Goal: Complete application form

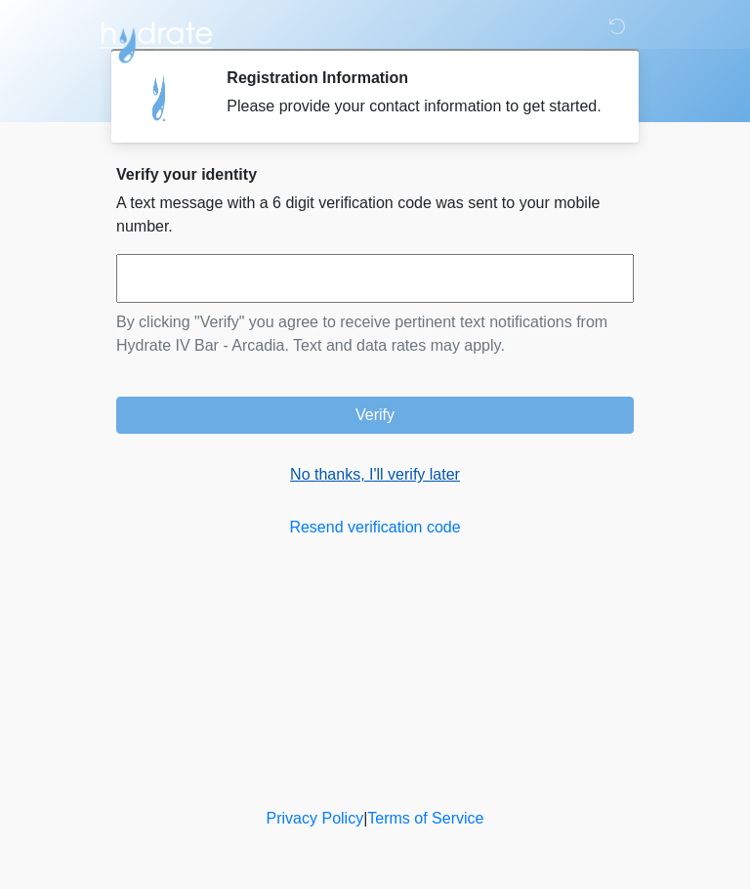
click at [394, 486] on link "No thanks, I'll verify later" at bounding box center [375, 474] width 518 height 23
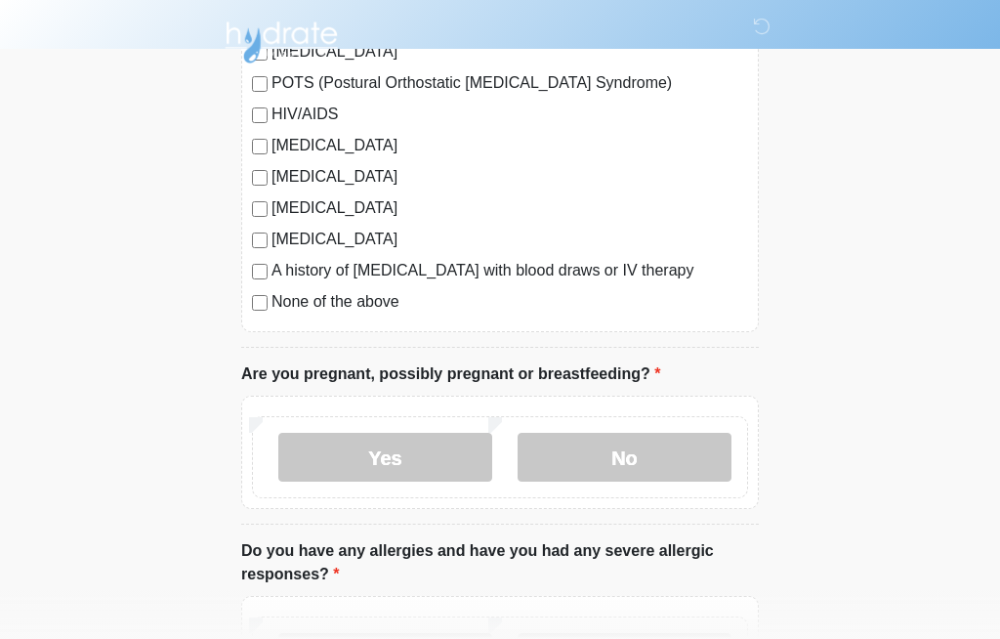
scroll to position [534, 0]
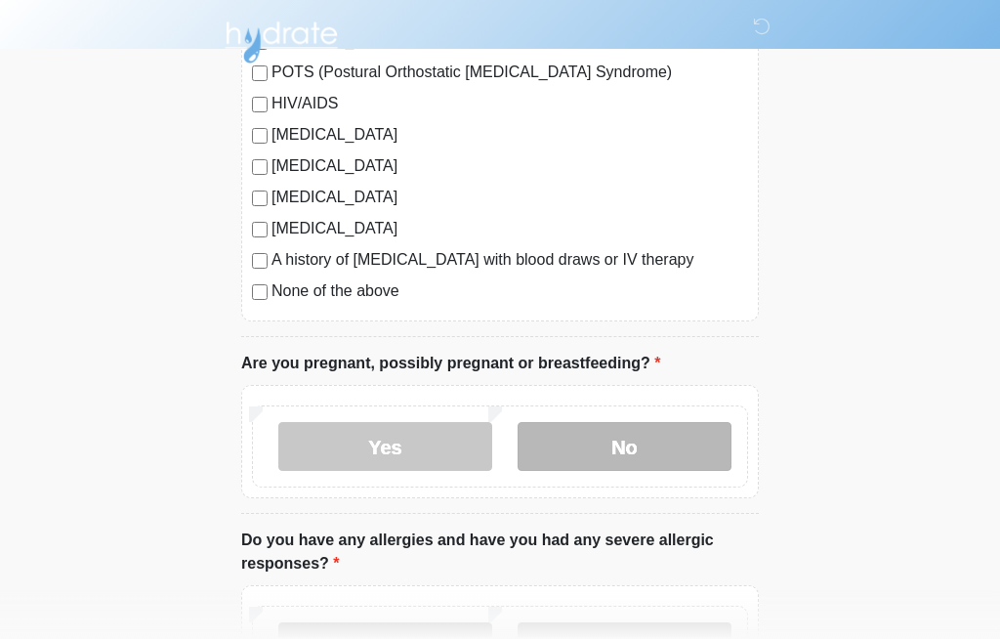
click at [627, 451] on label "No" at bounding box center [625, 446] width 214 height 49
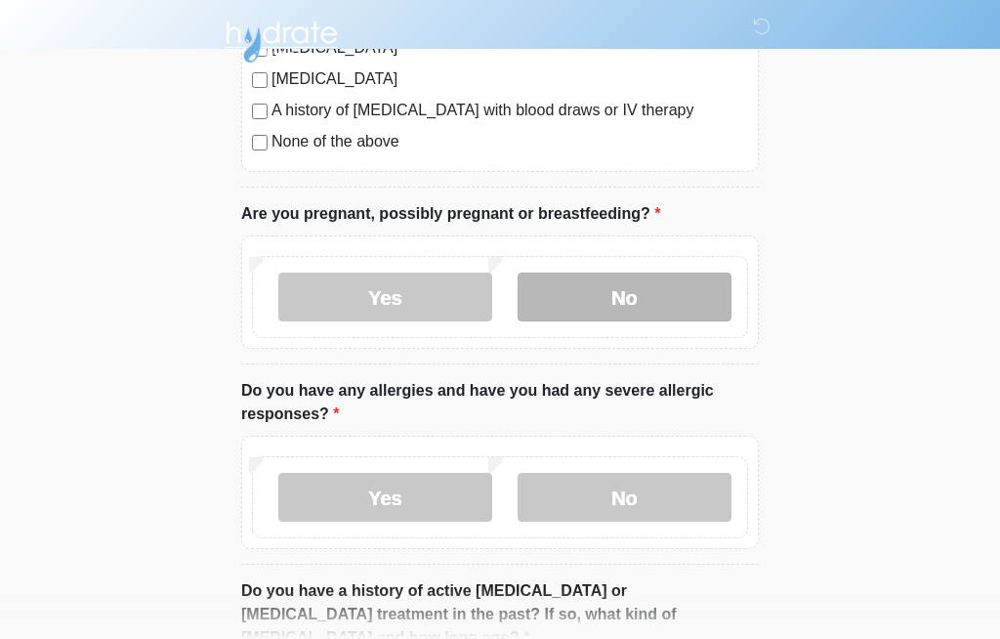
scroll to position [684, 0]
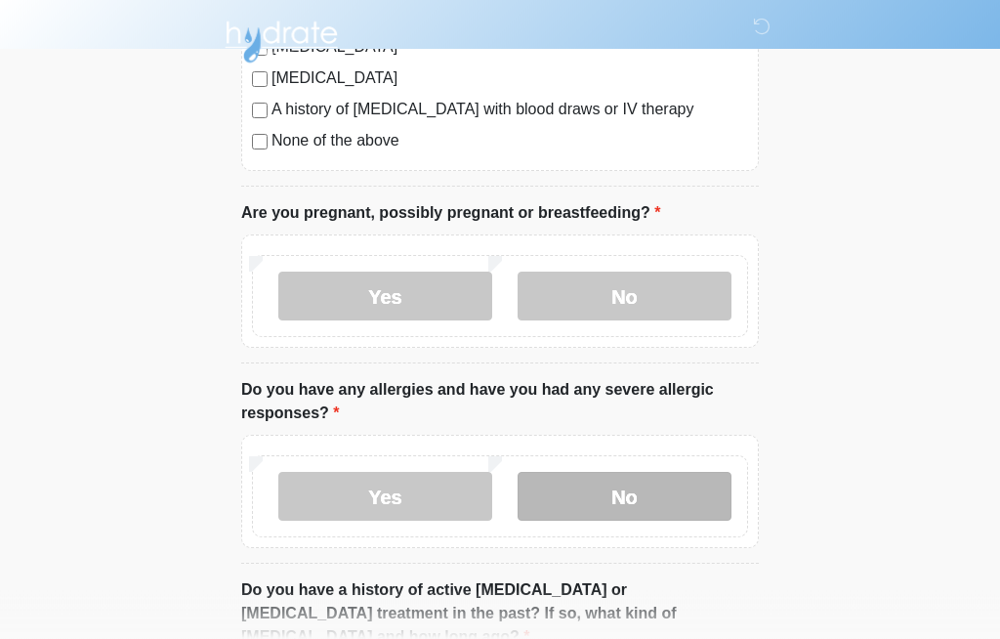
click at [651, 495] on label "No" at bounding box center [625, 497] width 214 height 49
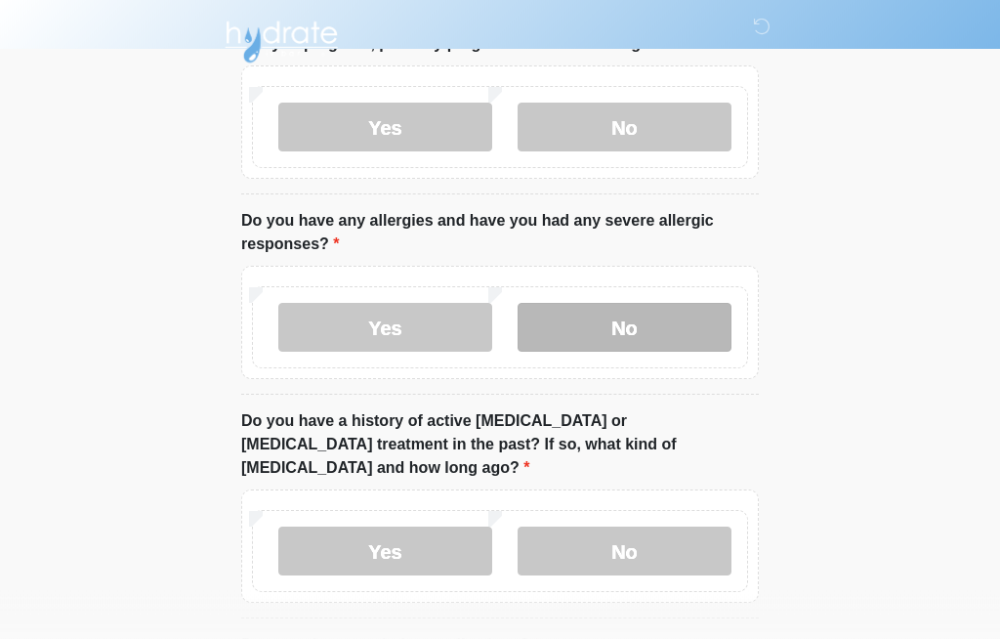
scroll to position [867, 0]
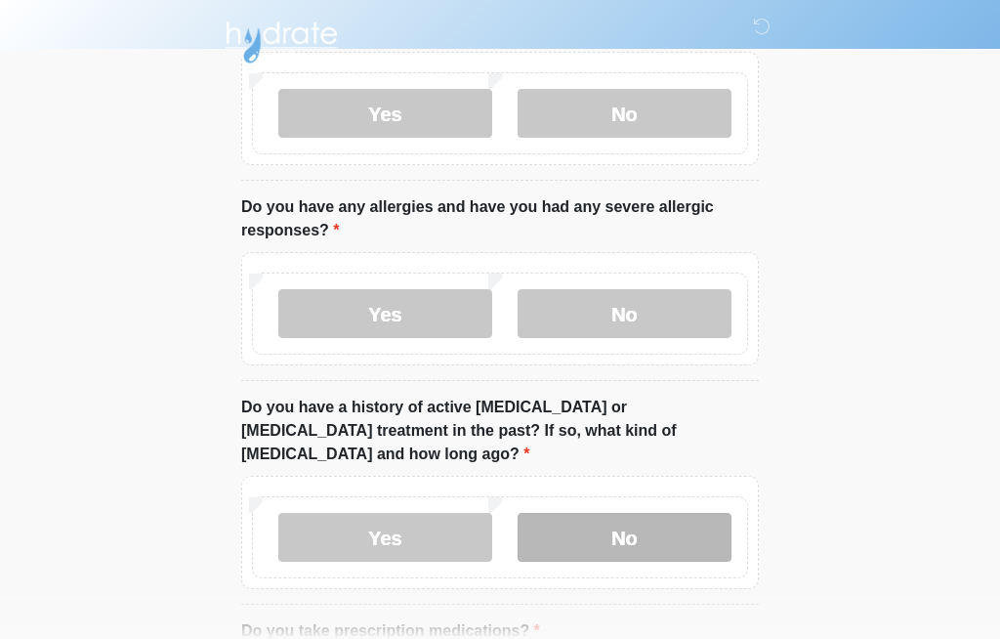
click at [666, 513] on label "No" at bounding box center [625, 537] width 214 height 49
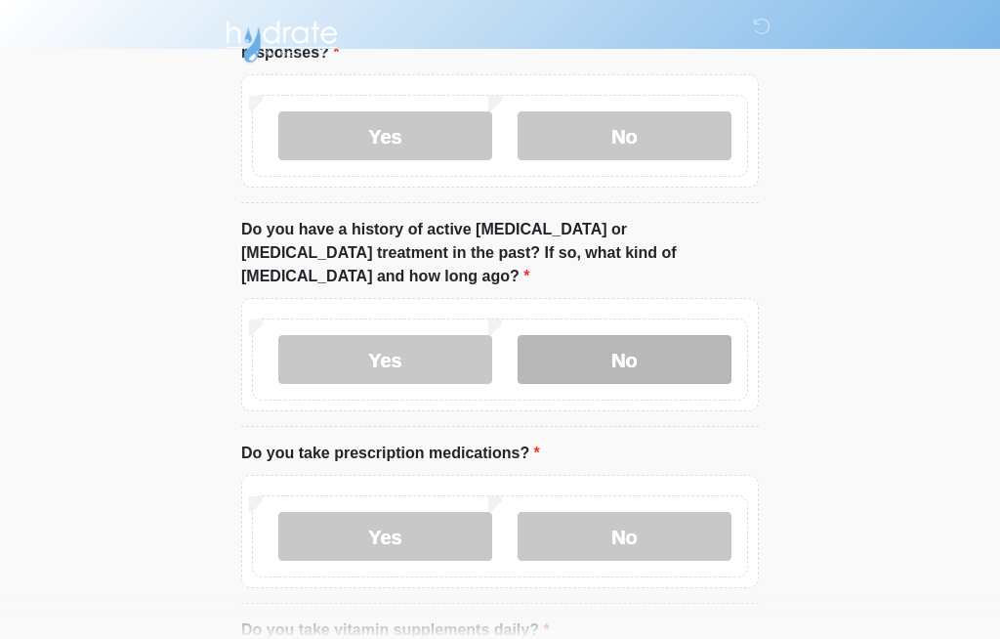
scroll to position [1045, 0]
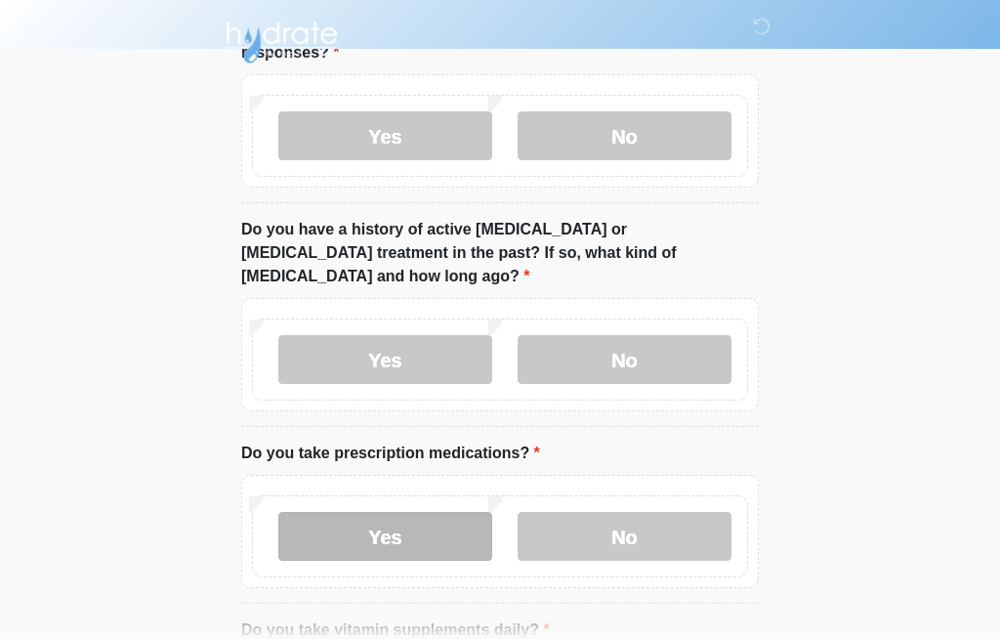
click at [430, 520] on label "Yes" at bounding box center [385, 536] width 214 height 49
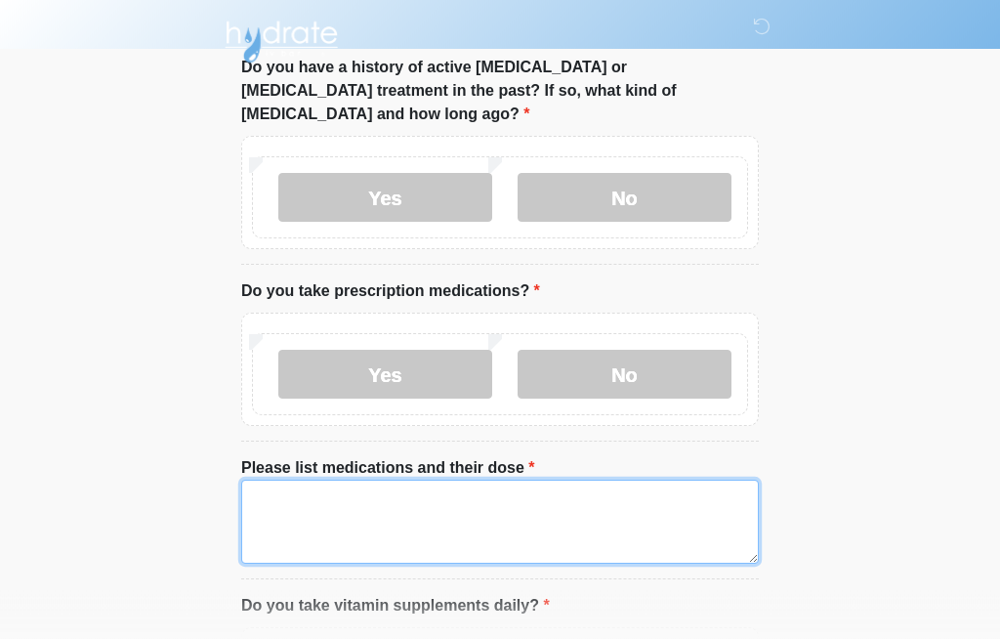
click at [608, 493] on textarea "Please list medications and their dose" at bounding box center [500, 522] width 518 height 84
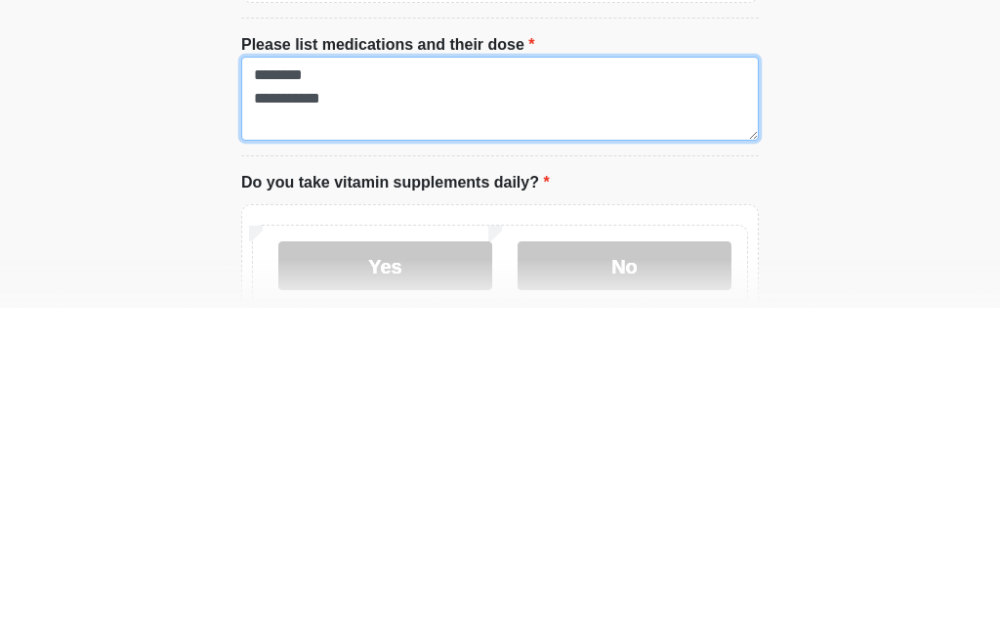
scroll to position [1301, 0]
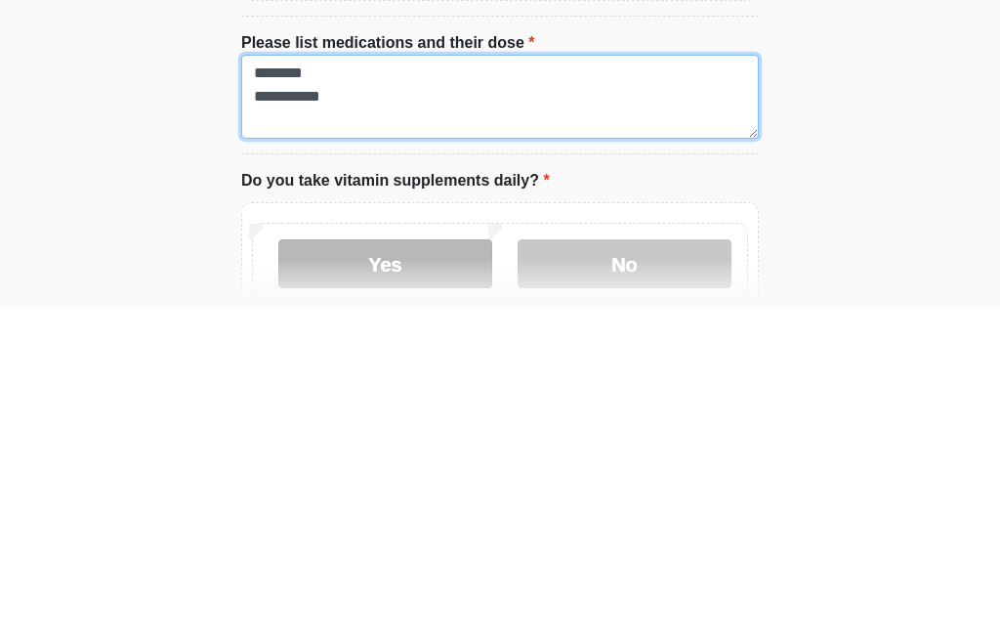
type textarea "**********"
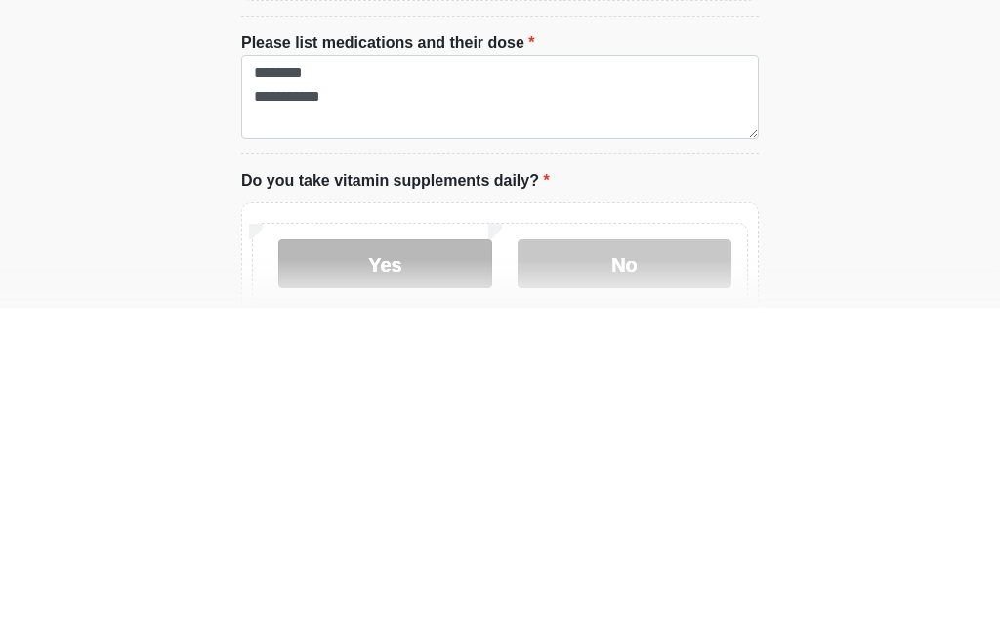
click at [390, 570] on label "Yes" at bounding box center [385, 594] width 214 height 49
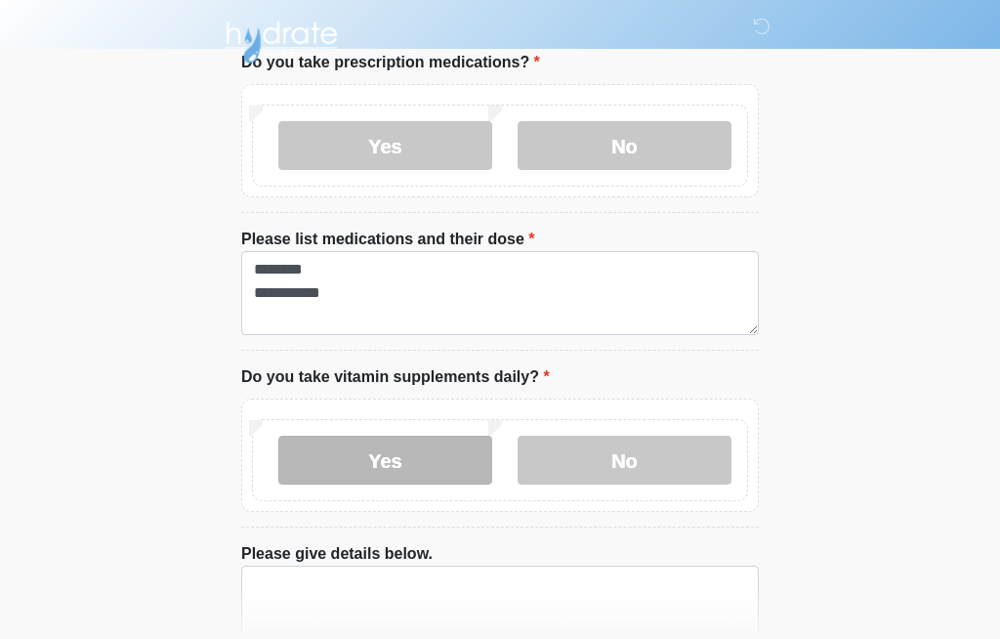
scroll to position [1525, 0]
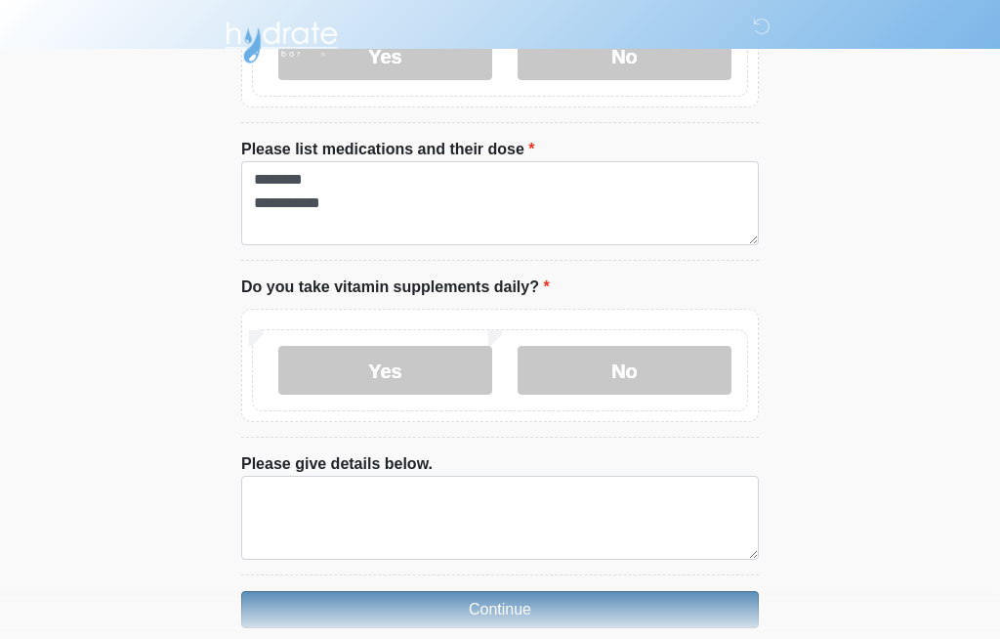
click at [604, 591] on button "Continue" at bounding box center [500, 609] width 518 height 37
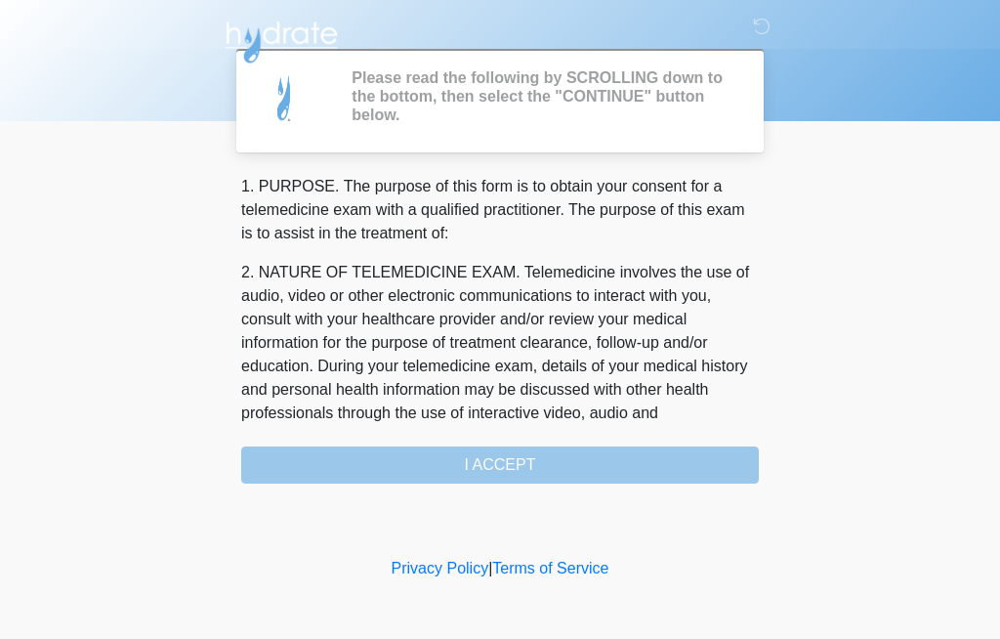
scroll to position [0, 0]
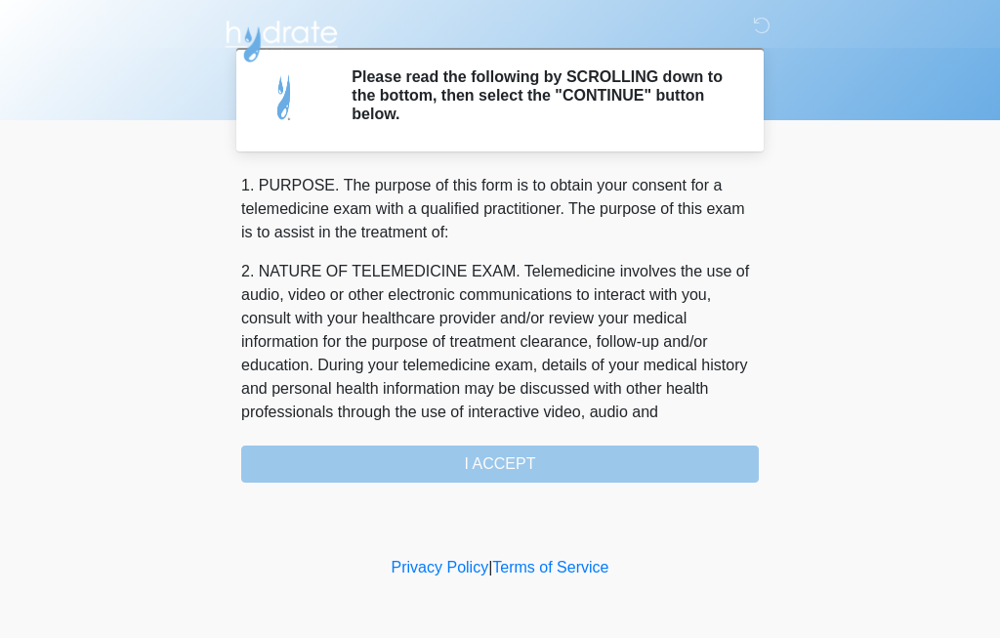
click at [749, 279] on body "‎ ‎ ‎ ‎ Please read the following by SCROLLING down to the bottom, then select …" at bounding box center [500, 319] width 1000 height 639
click at [749, 287] on body "‎ ‎ ‎ ‎ Please read the following by SCROLLING down to the bottom, then select …" at bounding box center [500, 319] width 1000 height 639
click at [749, 290] on body "‎ ‎ ‎ ‎ Please read the following by SCROLLING down to the bottom, then select …" at bounding box center [500, 319] width 1000 height 639
click at [619, 457] on div "1. PURPOSE. The purpose of this form is to obtain your consent for a telemedici…" at bounding box center [500, 329] width 518 height 309
click at [618, 456] on div "1. PURPOSE. The purpose of this form is to obtain your consent for a telemedici…" at bounding box center [500, 329] width 518 height 309
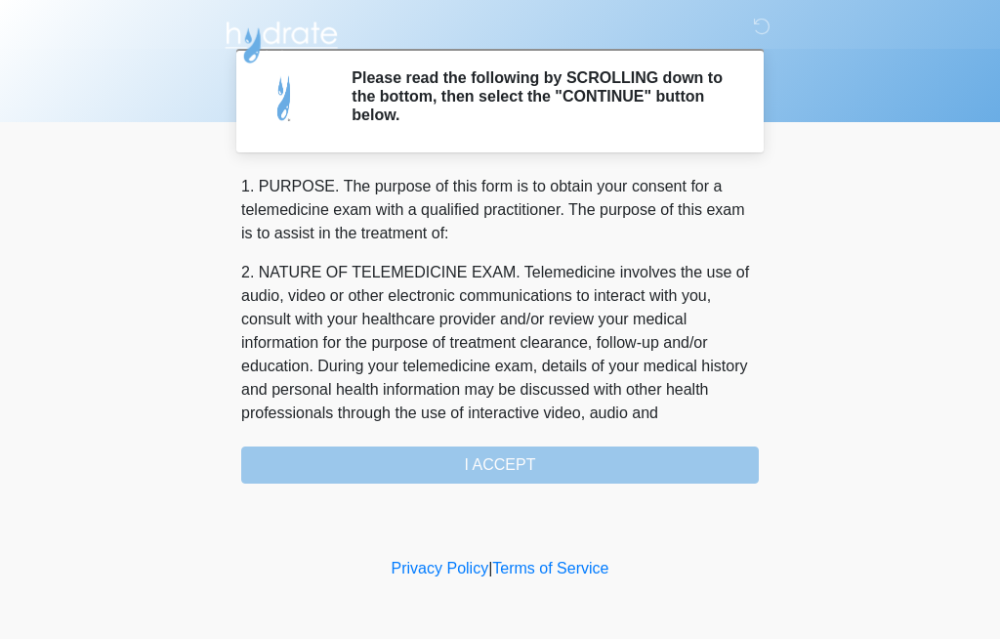
click at [678, 286] on p "2. NATURE OF TELEMEDICINE EXAM. Telemedicine involves the use of audio, video o…" at bounding box center [500, 366] width 518 height 211
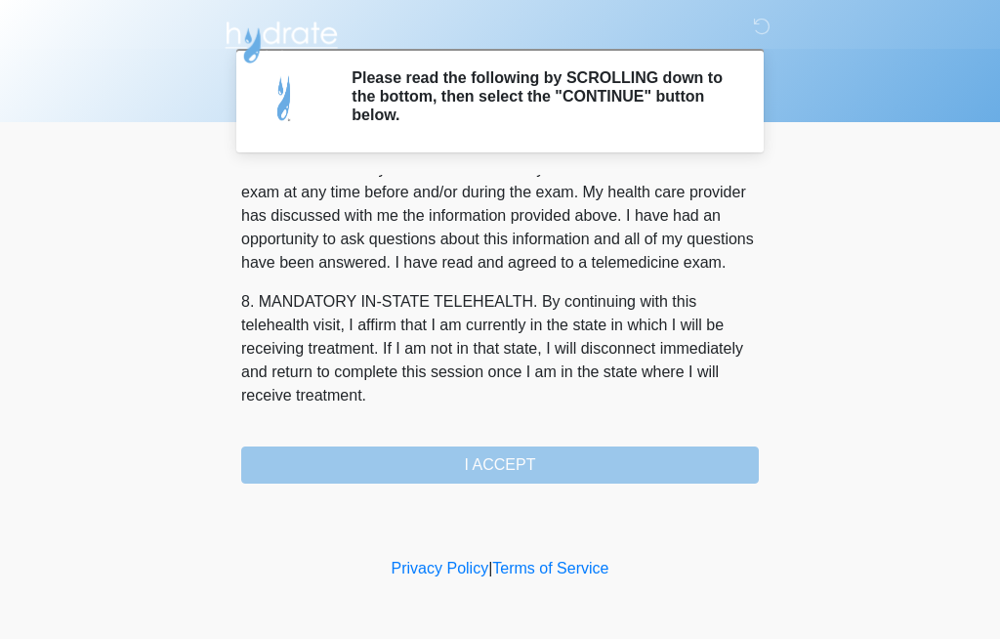
click at [565, 470] on button "I ACCEPT" at bounding box center [500, 464] width 518 height 37
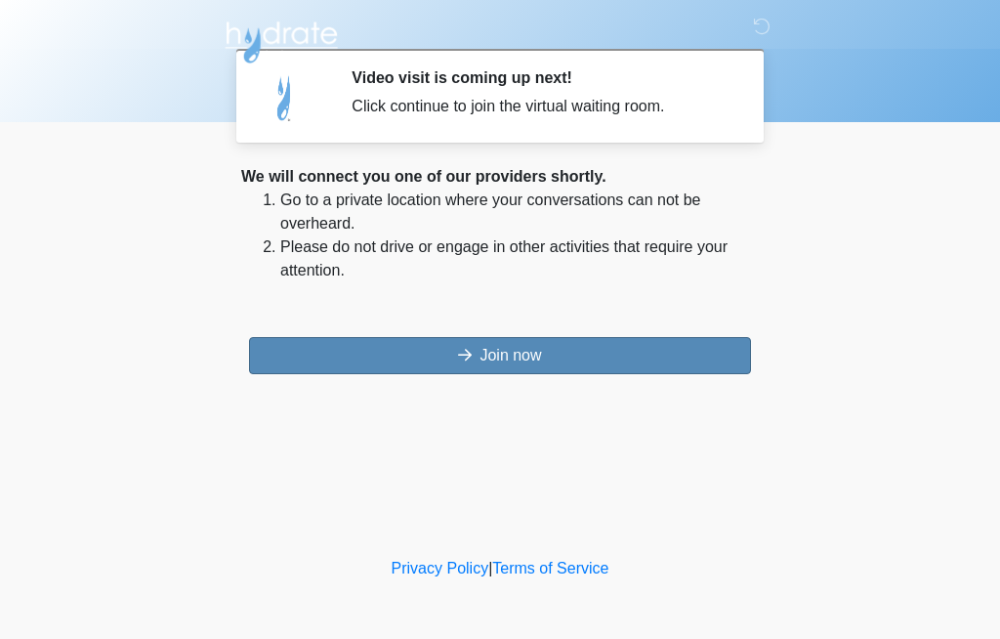
click at [635, 351] on button "Join now" at bounding box center [500, 355] width 502 height 37
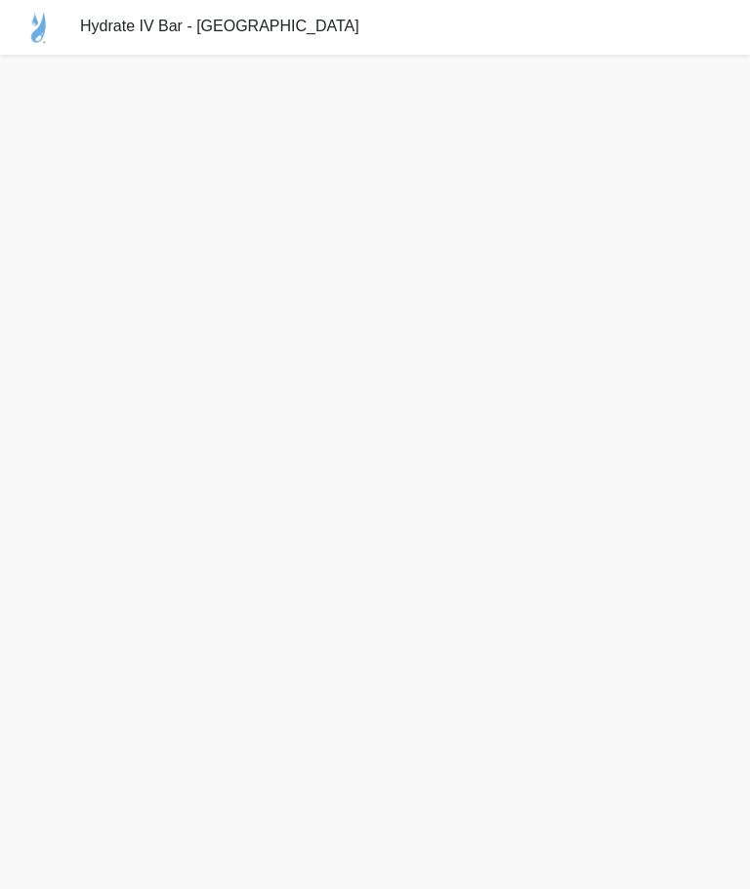
scroll to position [5, 0]
